Goal: Information Seeking & Learning: Understand process/instructions

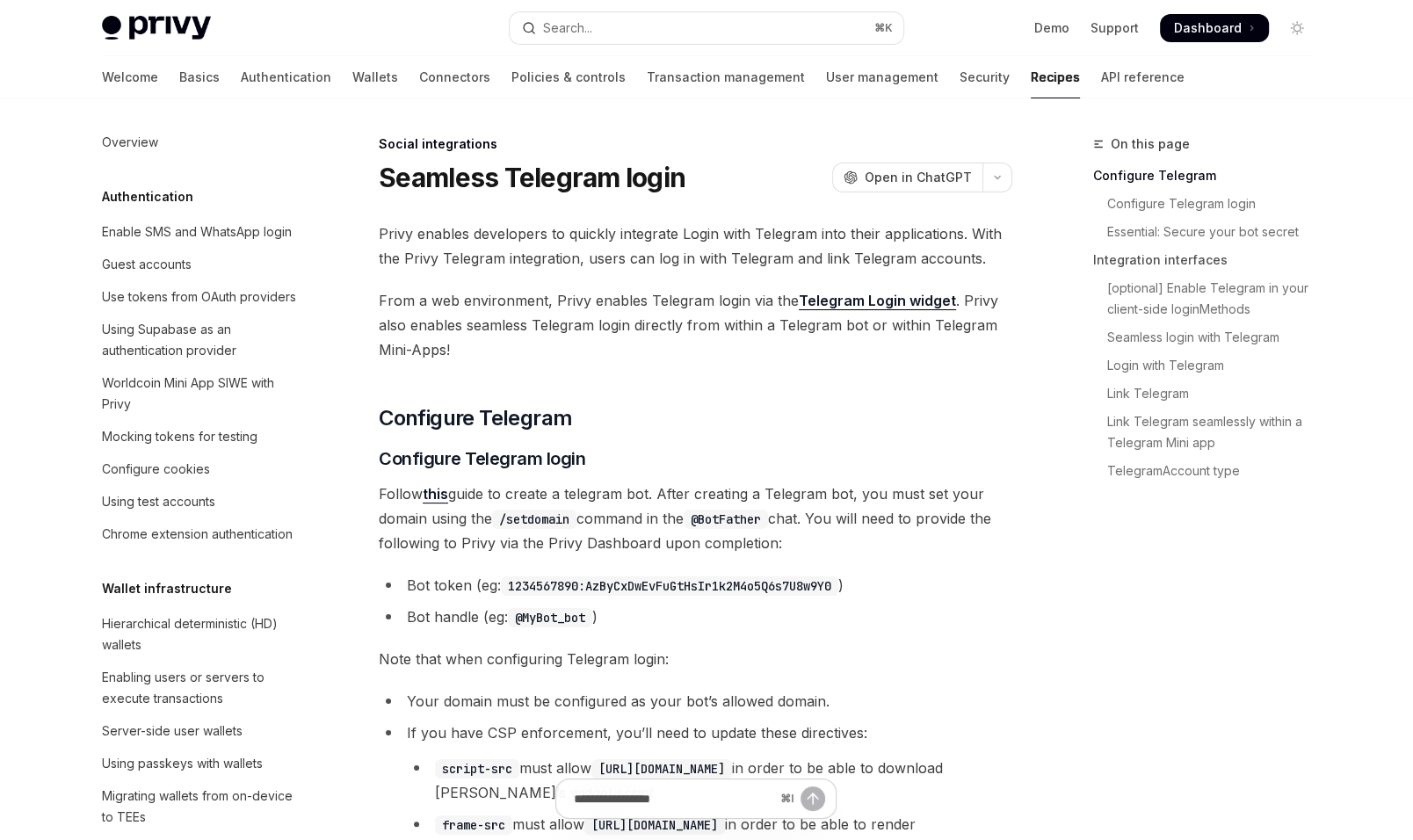
scroll to position [1101, 0]
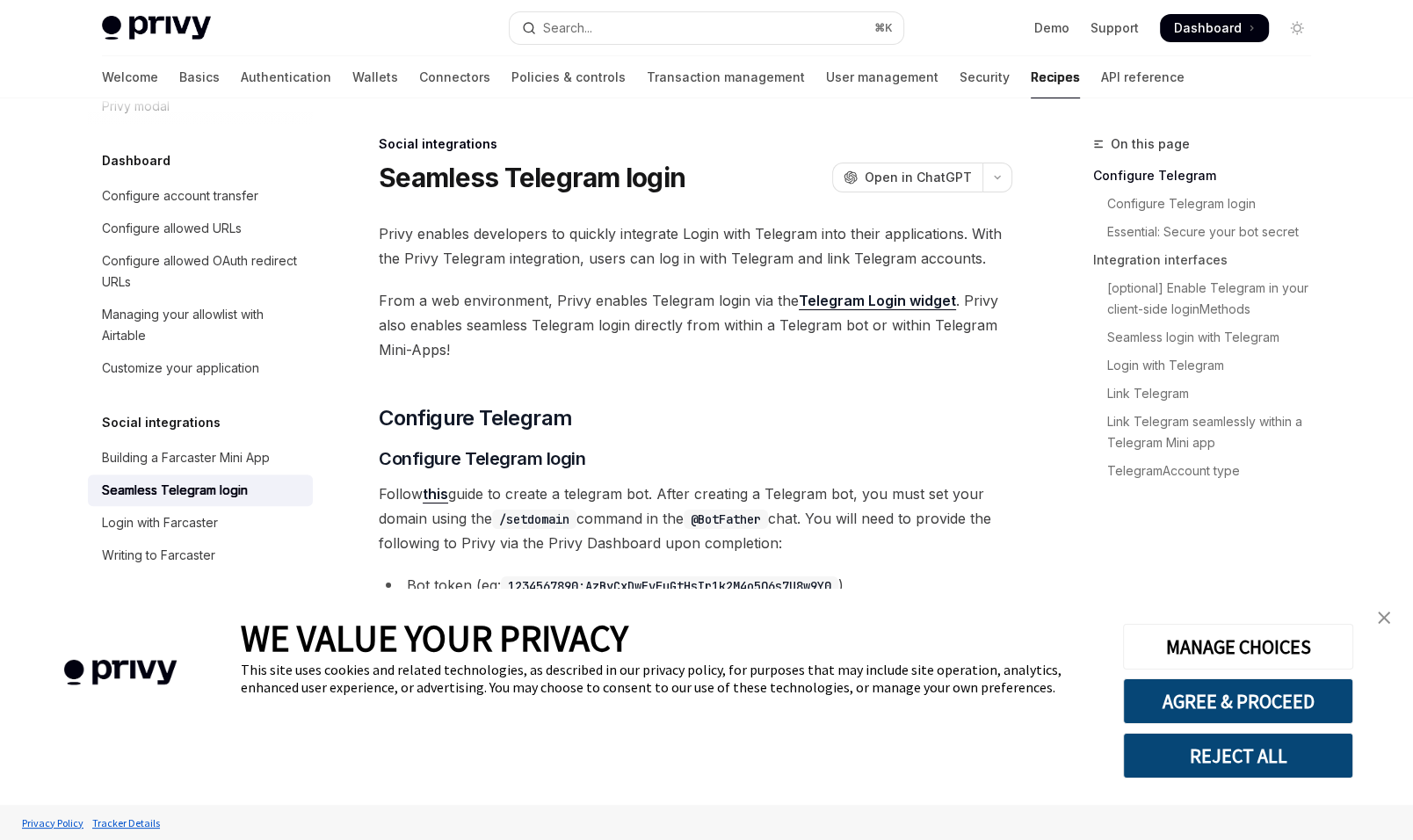
type textarea "*"
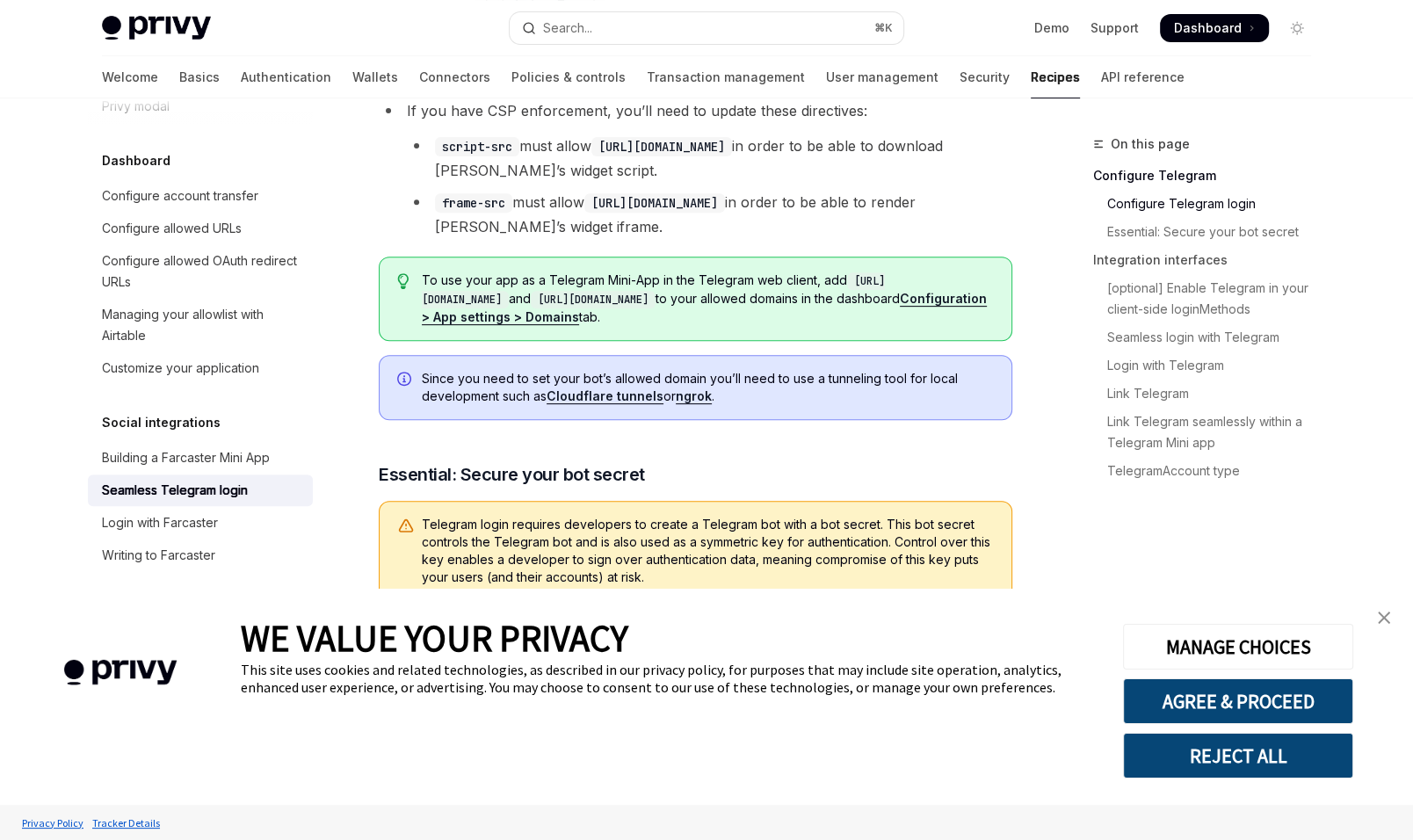
scroll to position [0, 0]
click at [1394, 623] on link "close banner" at bounding box center [1384, 617] width 36 height 36
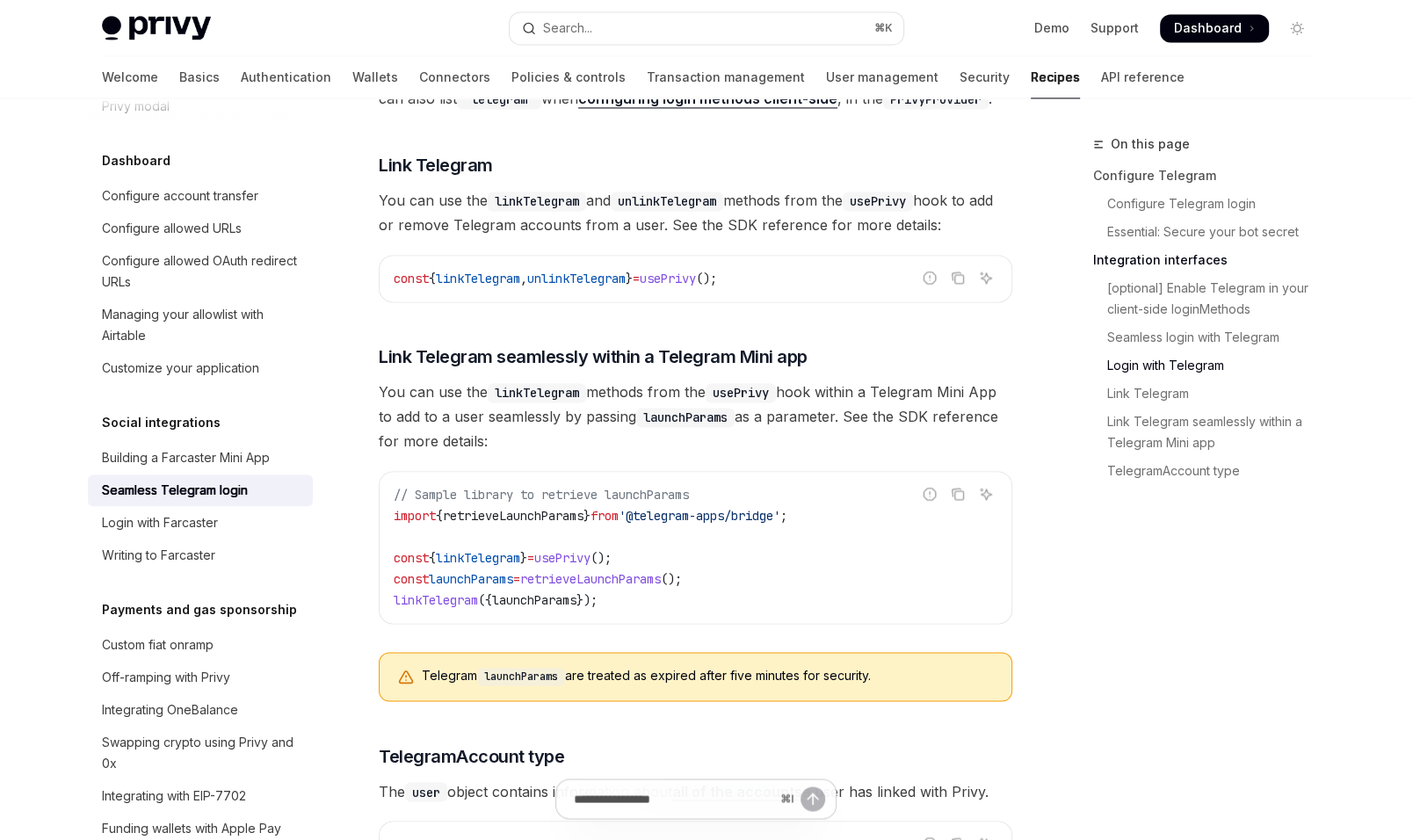
scroll to position [2476, 0]
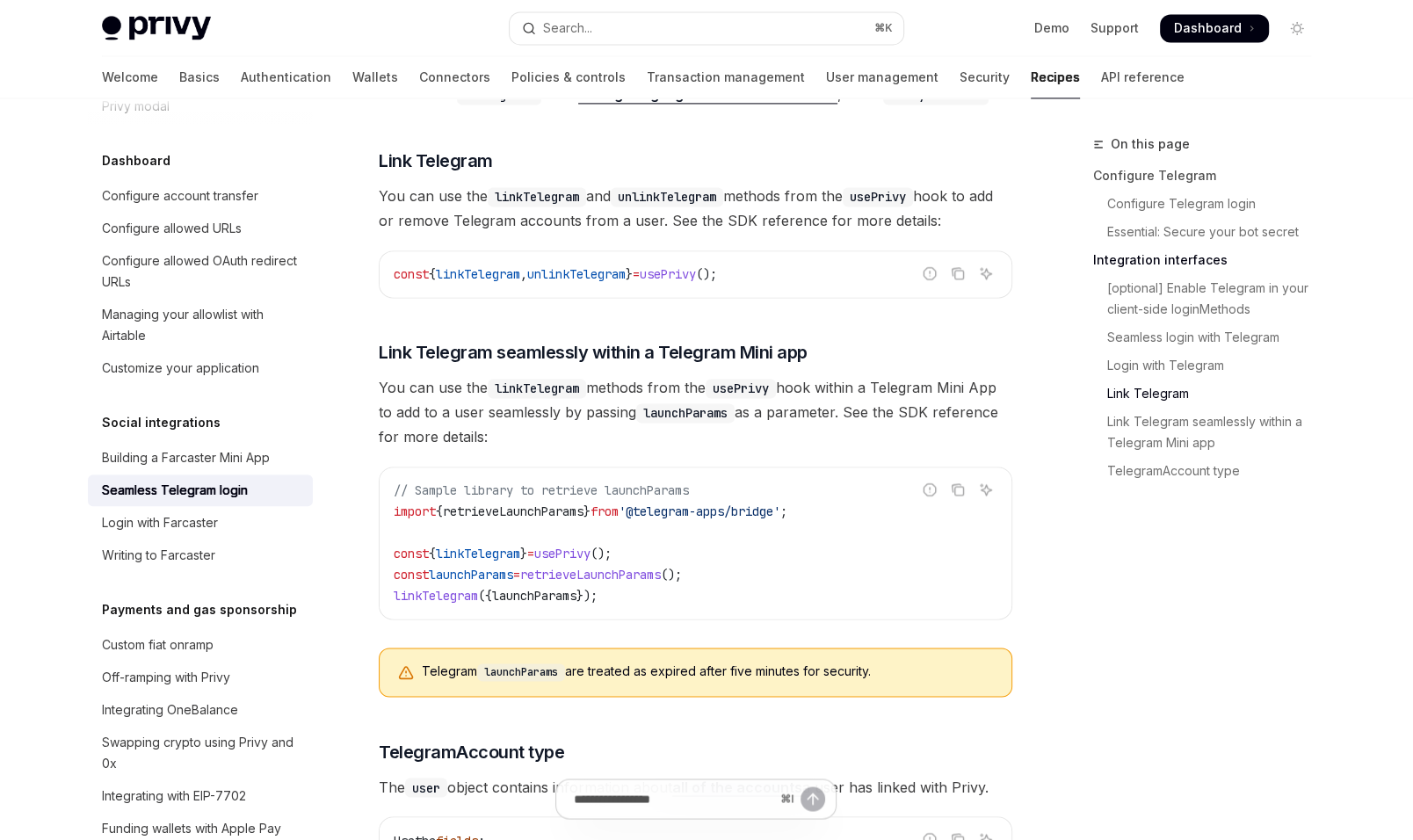
click at [574, 266] on span "unlinkTelegram" at bounding box center [576, 274] width 99 height 15
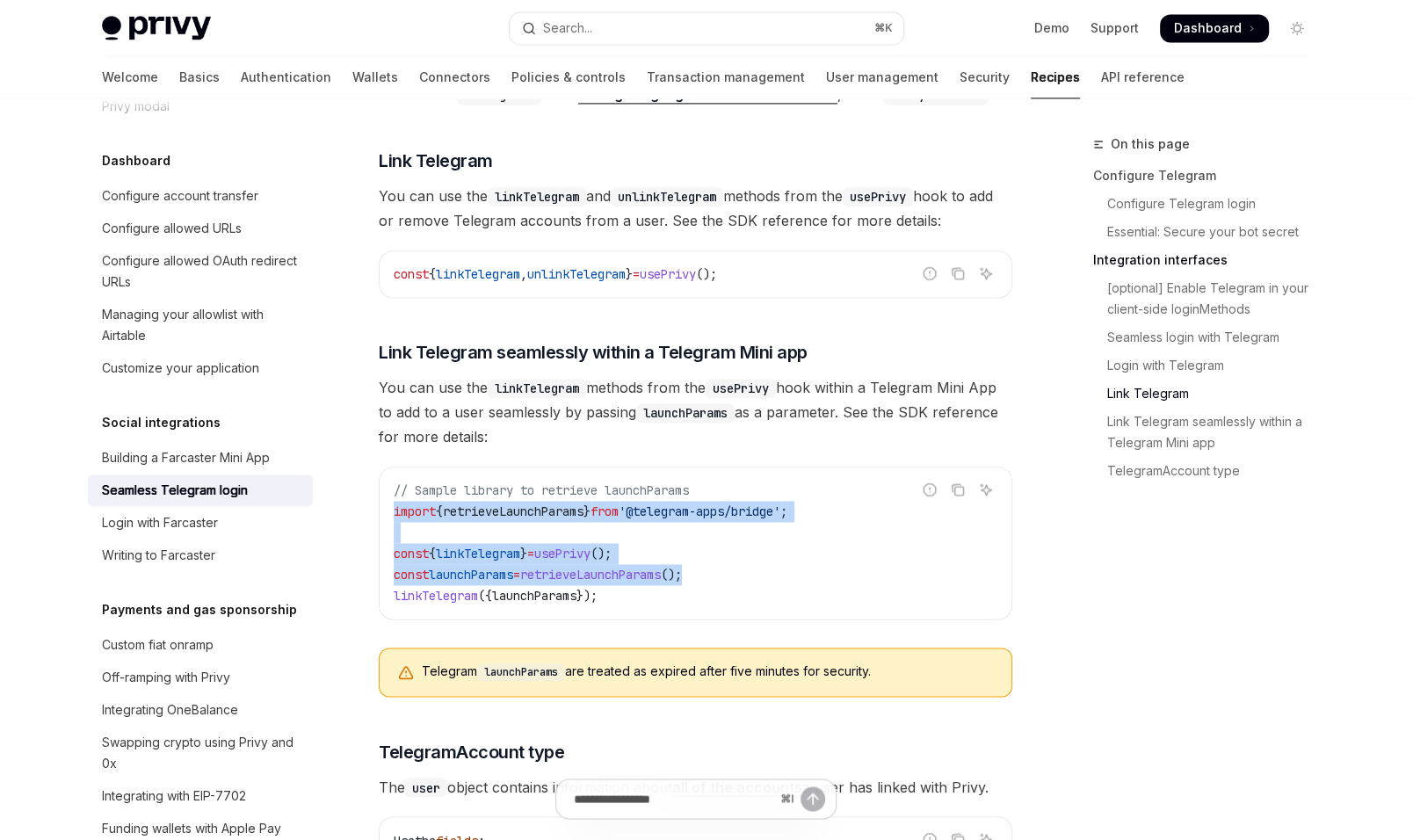
drag, startPoint x: 738, startPoint y: 550, endPoint x: 388, endPoint y: 492, distance: 354.8
click at [388, 492] on div "// Sample library to retrieve launchParams import { retrieveLaunchParams } from…" at bounding box center [695, 542] width 632 height 151
copy code "import { retrieveLaunchParams } from '@telegram-apps/bridge' ; const { linkTele…"
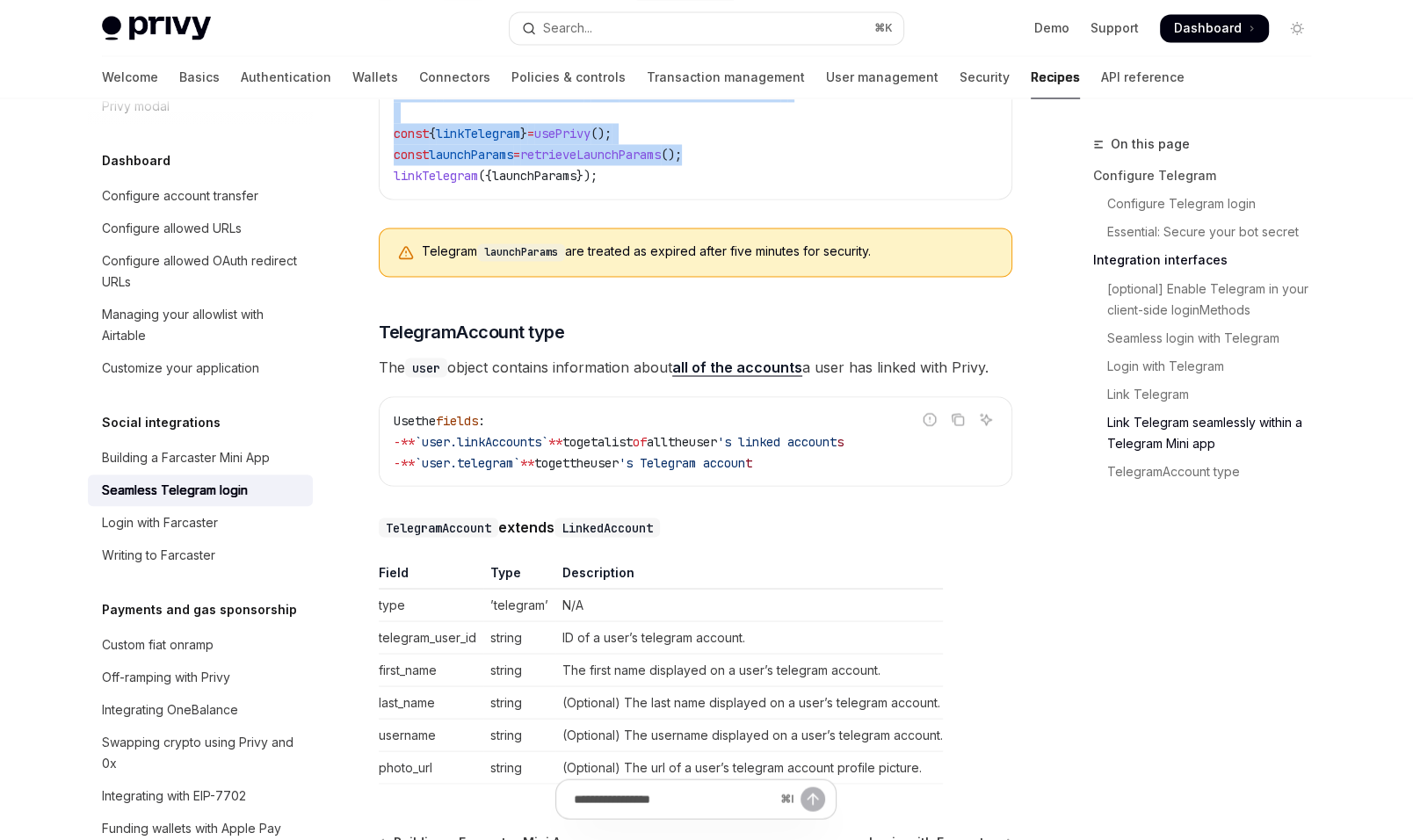
copy code "import { retrieveLaunchParams } from '@telegram-apps/bridge' ; const { linkTele…"
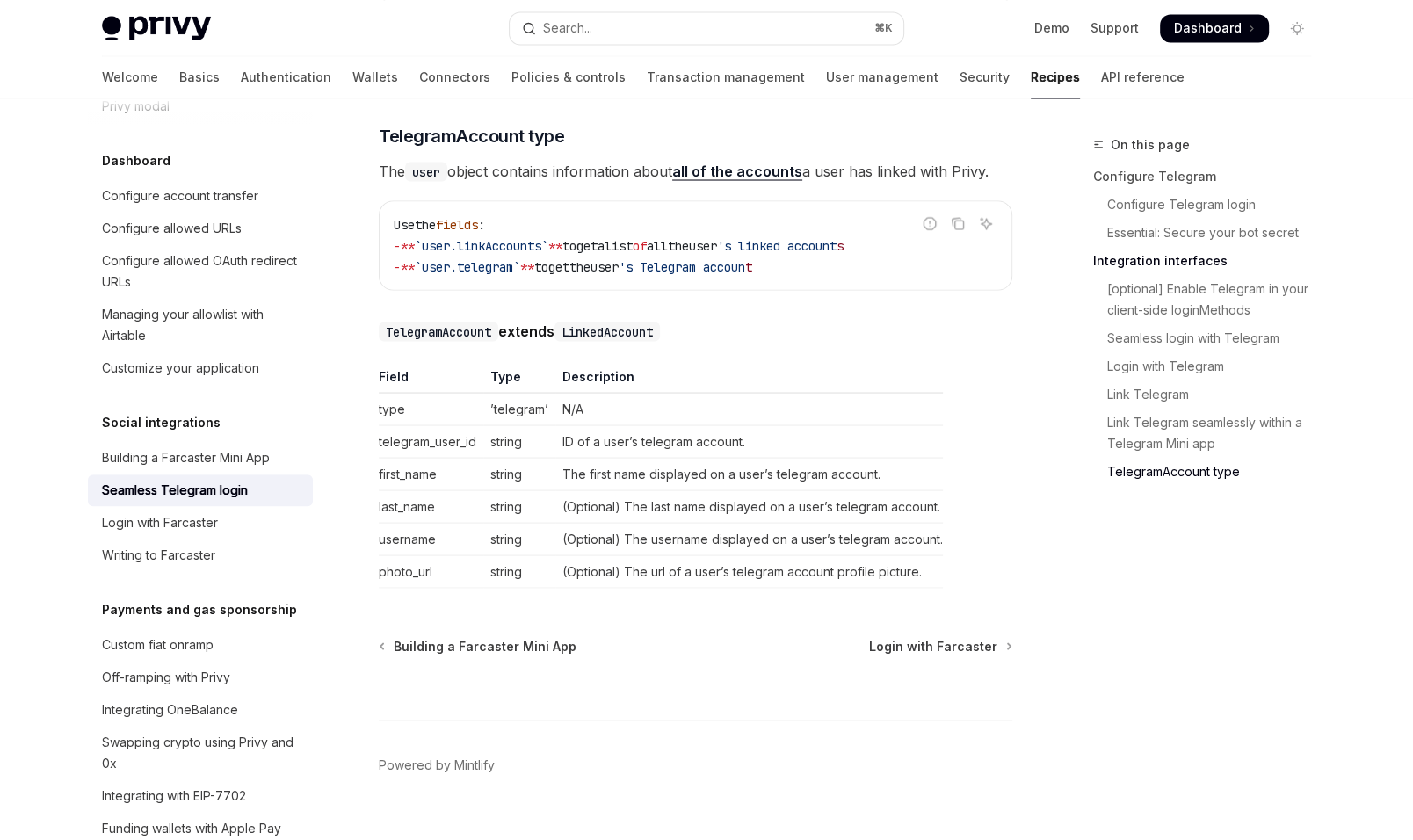
scroll to position [2584, 0]
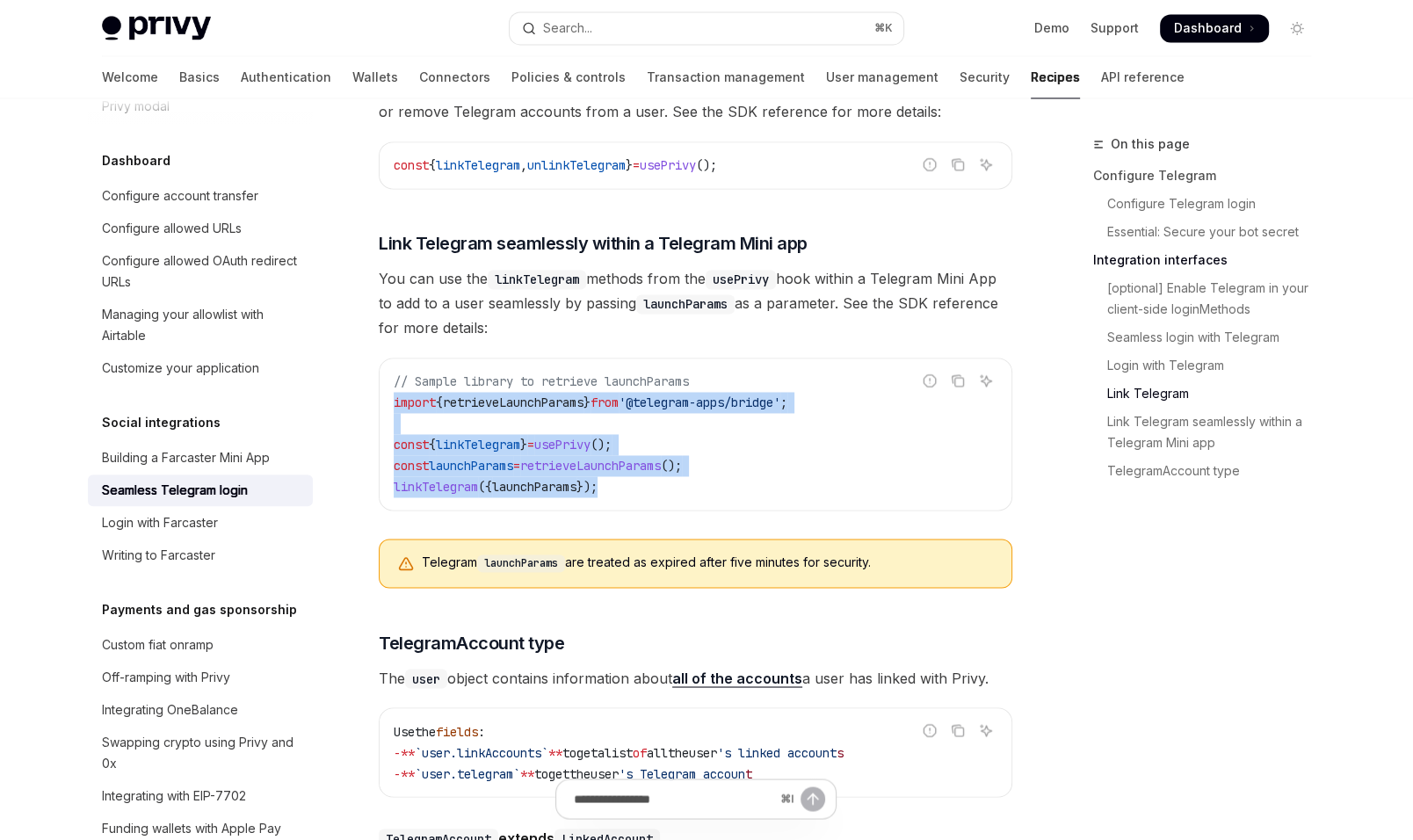
drag, startPoint x: 603, startPoint y: 468, endPoint x: 393, endPoint y: 379, distance: 228.1
click at [394, 379] on code "// Sample library to retrieve launchParams import { retrieveLaunchParams } from…" at bounding box center [695, 434] width 604 height 127
copy code "import { retrieveLaunchParams } from '@telegram-apps/bridge' ; const { linkTele…"
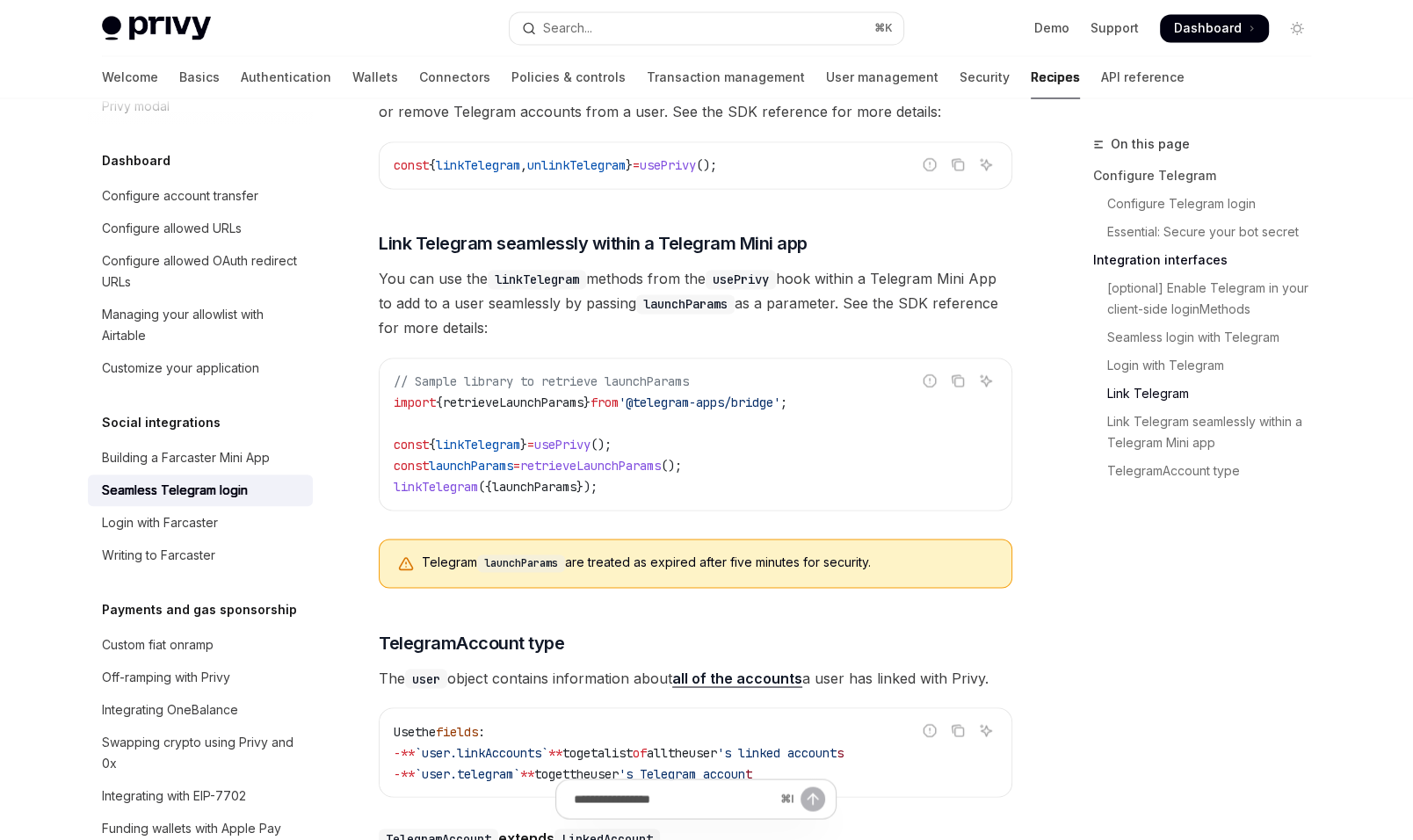
click at [544, 371] on code "// Sample library to retrieve launchParams import { retrieveLaunchParams } from…" at bounding box center [695, 434] width 604 height 127
copy code "// Sample library to retrieve launchParams"
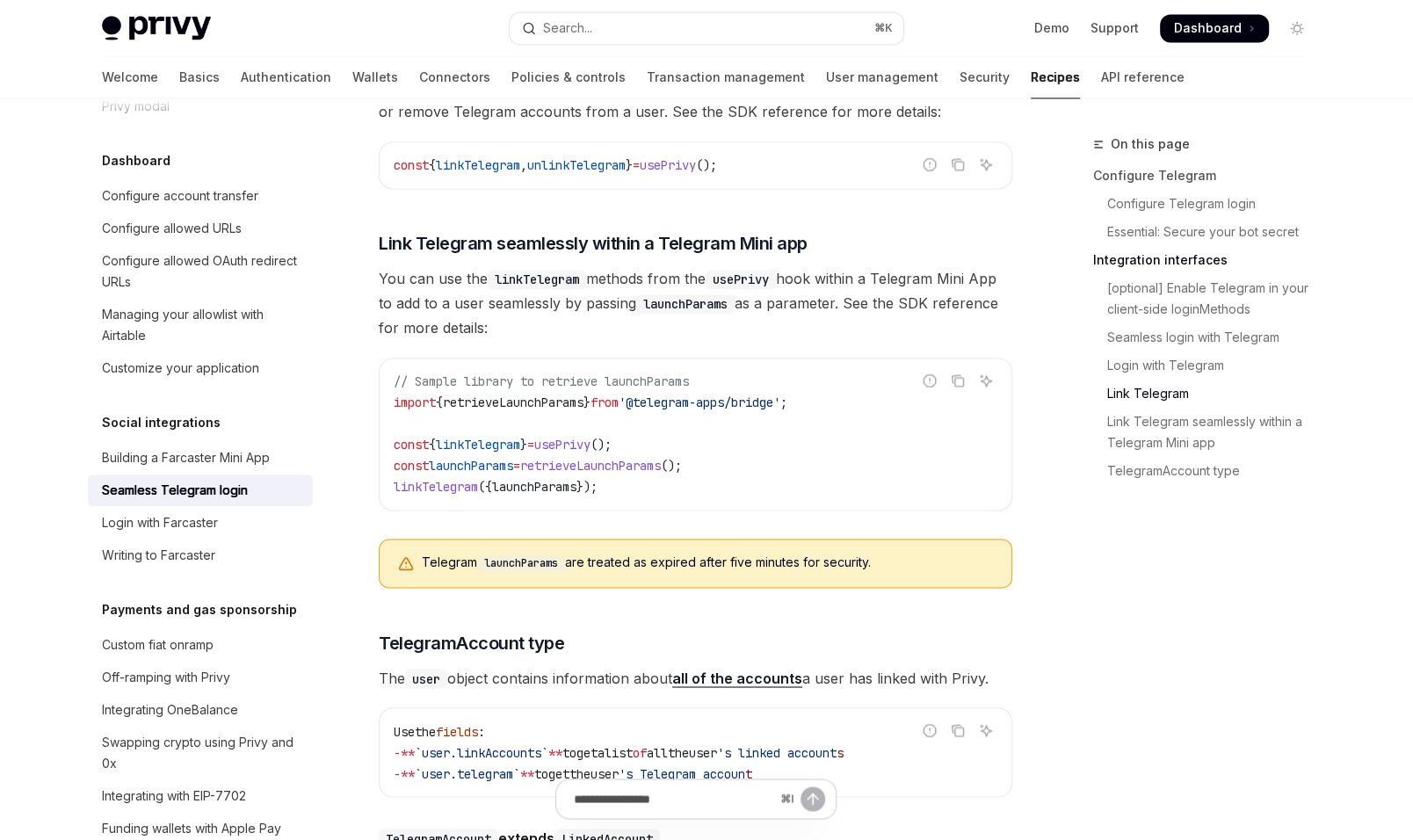
click at [532, 395] on span "retrieveLaunchParams" at bounding box center [513, 402] width 140 height 15
copy code "import { retrieveLaunchParams } from '@telegram-apps/bridge' ;"
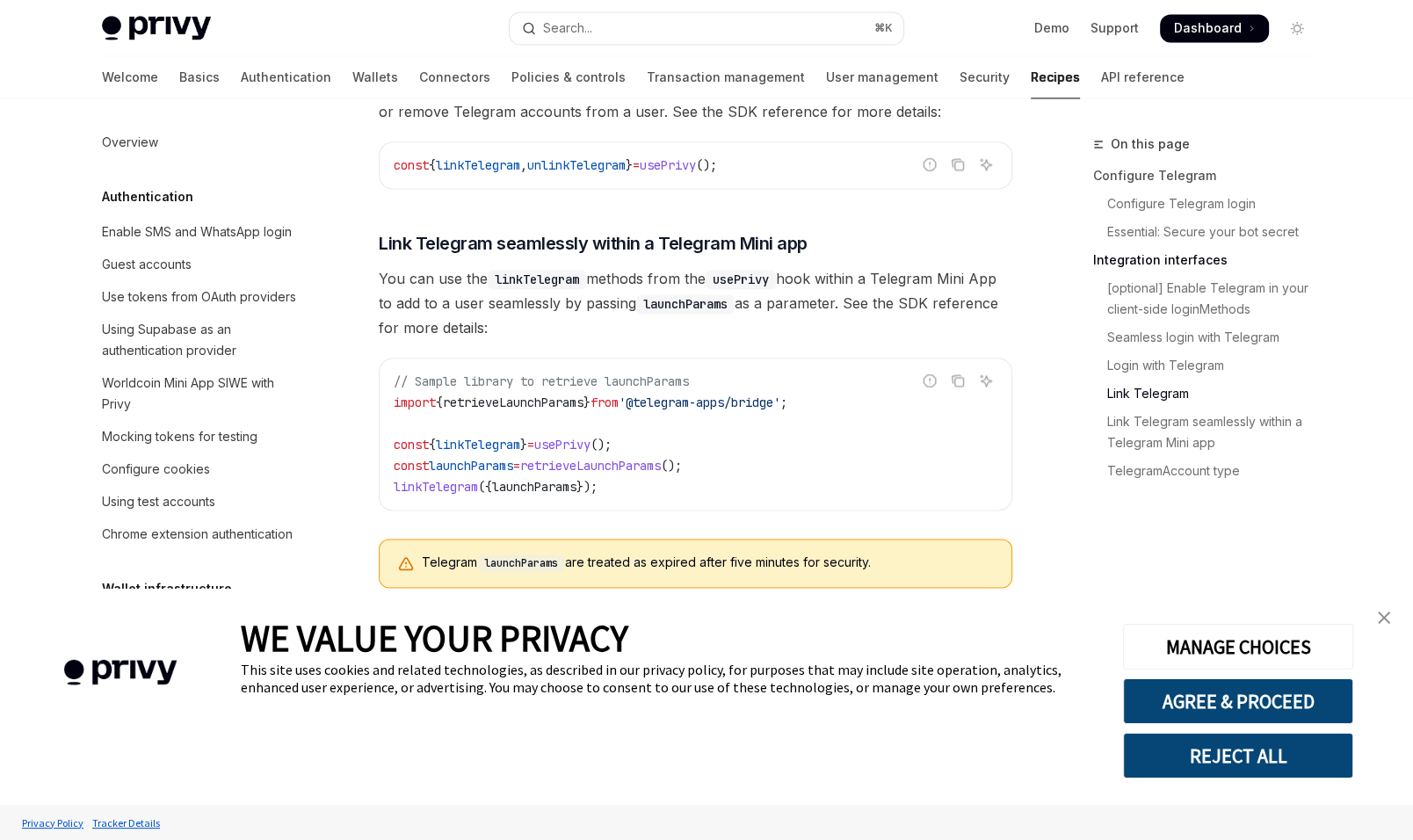
scroll to position [1101, 0]
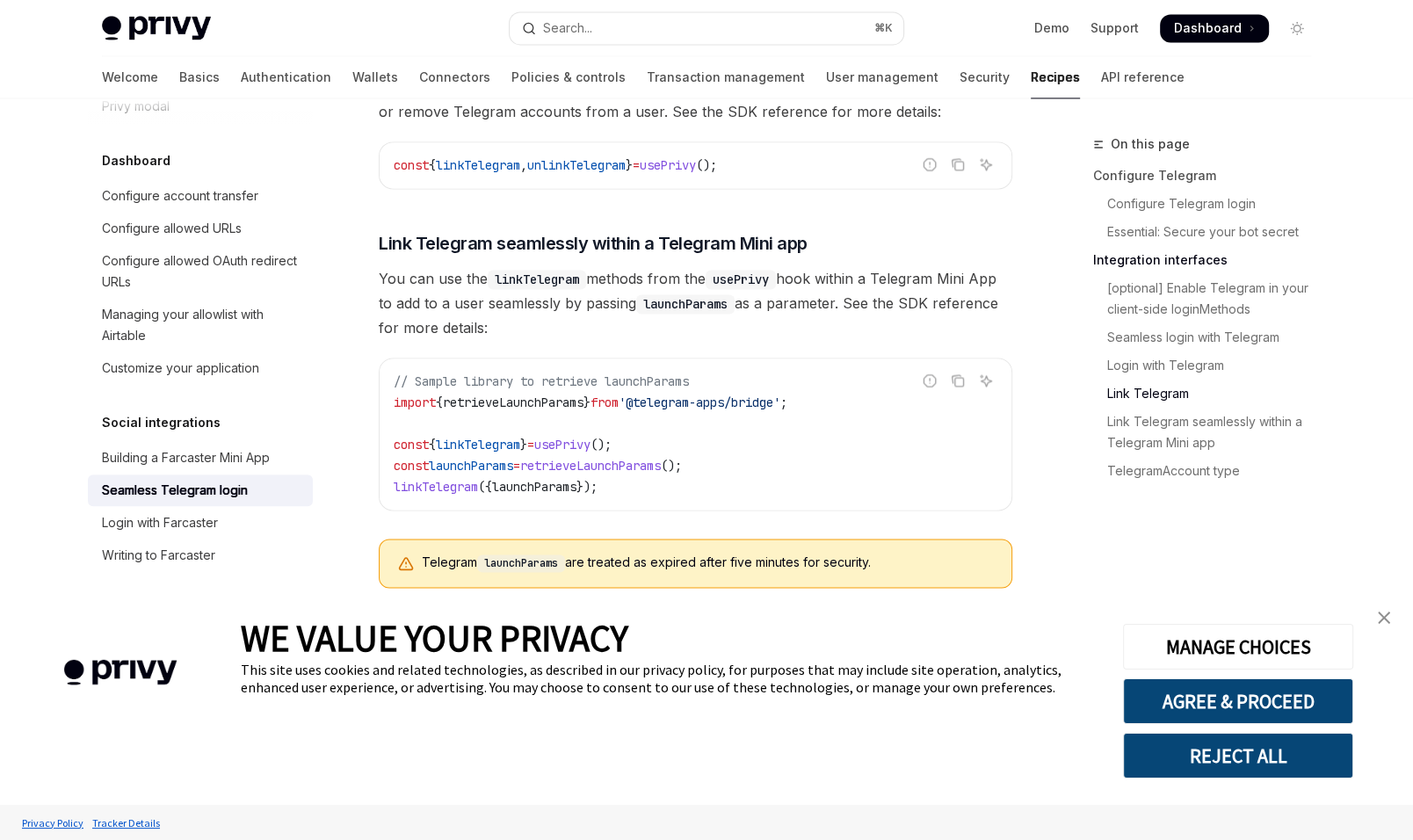
click at [510, 458] on span "launchParams" at bounding box center [471, 466] width 84 height 15
copy code "const launchParams = retrieveLaunchParams ();"
click at [578, 458] on span "retrieveLaunchParams" at bounding box center [590, 466] width 140 height 15
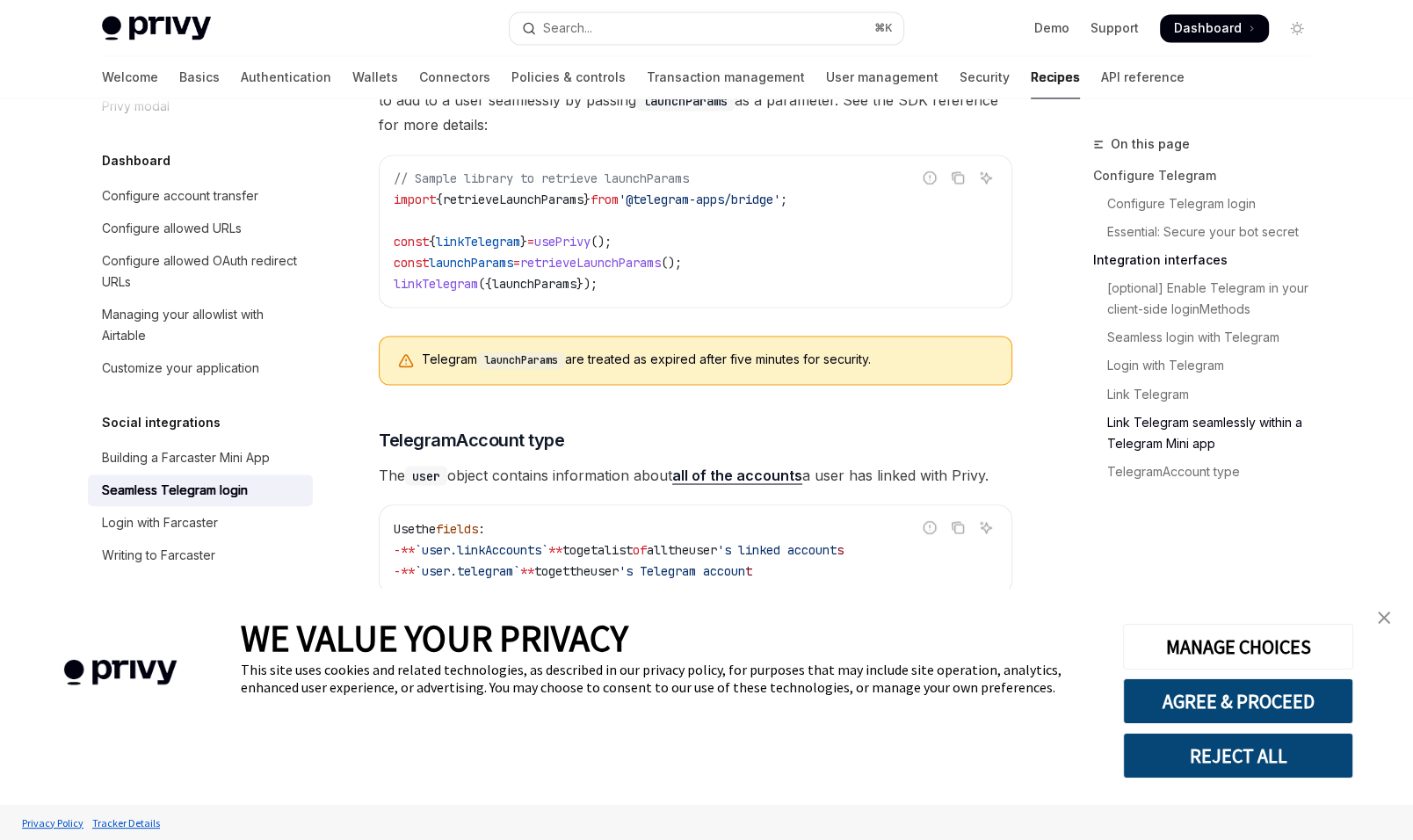
scroll to position [2795, 0]
